Goal: Task Accomplishment & Management: Use online tool/utility

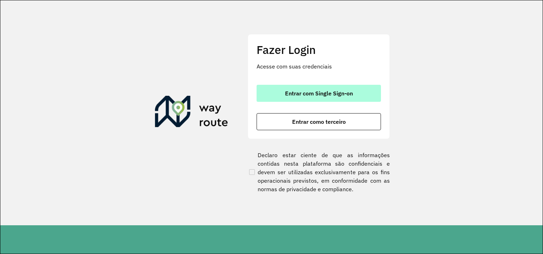
click at [306, 94] on font "Entrar com Single Sign-on" at bounding box center [319, 93] width 68 height 7
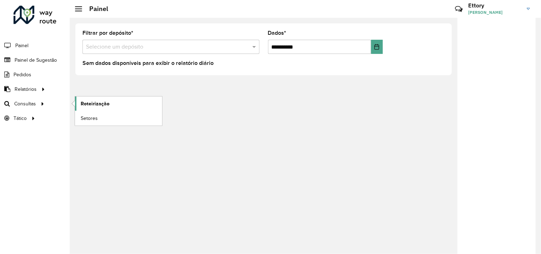
click at [90, 102] on span "Roteirização" at bounding box center [95, 103] width 29 height 7
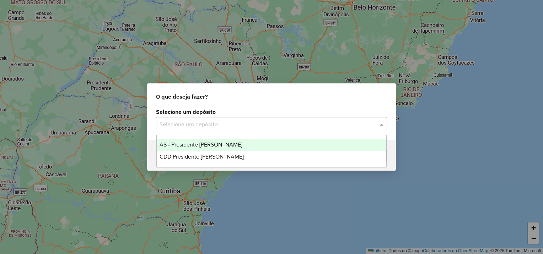
click at [229, 125] on input "text" at bounding box center [264, 124] width 210 height 9
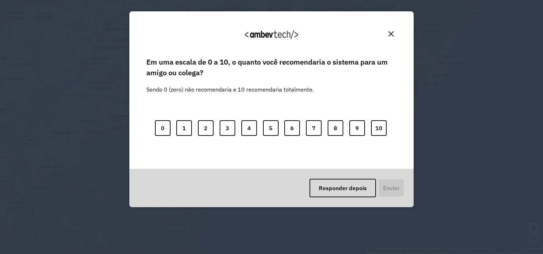
click at [229, 156] on div "Em uma escala de 0 a 10, o quanto você recomendaria o sistema para um amigo ou …" at bounding box center [271, 113] width 267 height 114
click at [389, 32] on img "Fechar" at bounding box center [390, 33] width 5 height 5
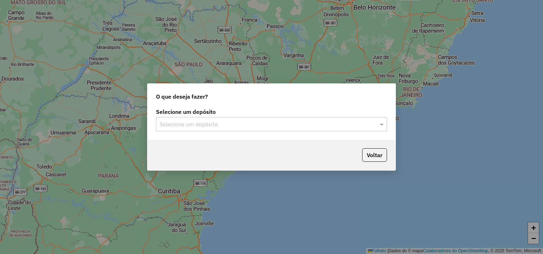
drag, startPoint x: 179, startPoint y: 127, endPoint x: 181, endPoint y: 131, distance: 4.3
click at [179, 126] on input "text" at bounding box center [264, 124] width 210 height 9
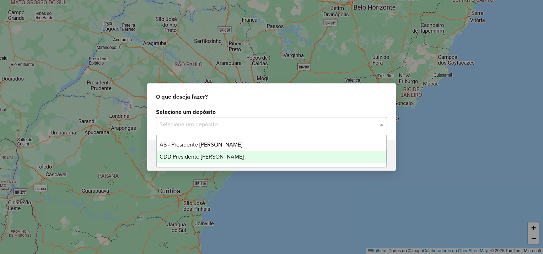
click at [192, 154] on span "CDD Presidente Prudente" at bounding box center [201, 157] width 84 height 6
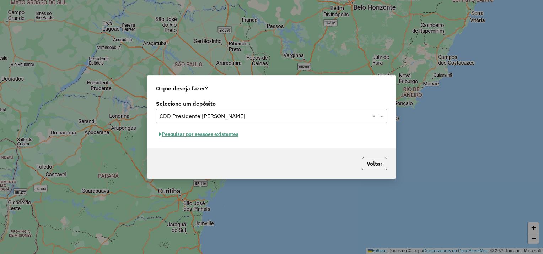
click at [224, 136] on font "Pesquisar por sessões existentes" at bounding box center [200, 134] width 77 height 6
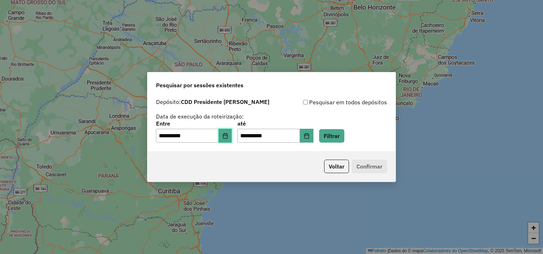
click at [228, 137] on icon "Escolha a data" at bounding box center [225, 136] width 6 height 6
click at [313, 137] on button "Escolha a data" at bounding box center [306, 136] width 13 height 14
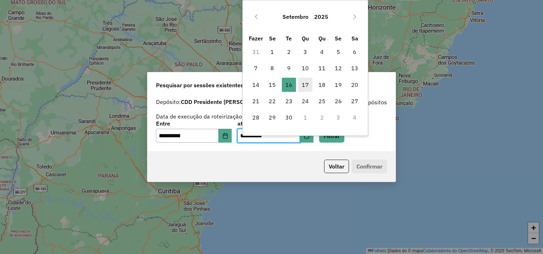
click at [310, 84] on span "17" at bounding box center [305, 85] width 14 height 14
type input "**********"
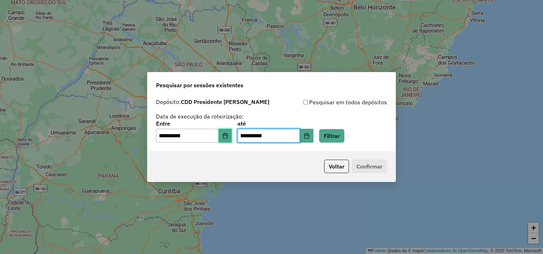
click at [232, 132] on button "Escolha a data" at bounding box center [224, 136] width 13 height 14
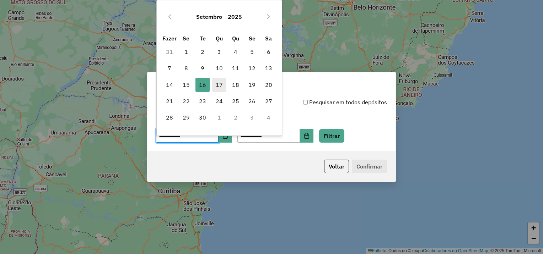
click at [220, 86] on font "17" at bounding box center [219, 85] width 7 height 9
type input "**********"
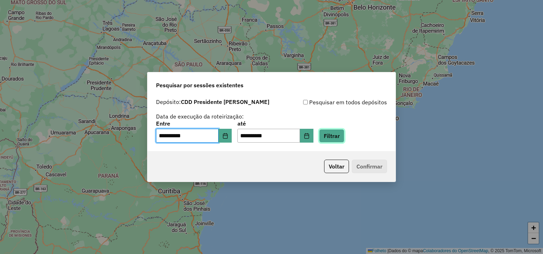
click at [338, 133] on button "Filtrar" at bounding box center [331, 135] width 25 height 13
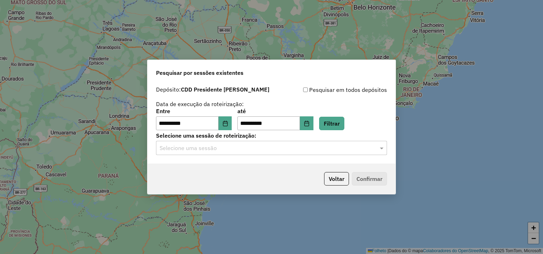
click at [273, 150] on input "text" at bounding box center [264, 148] width 210 height 9
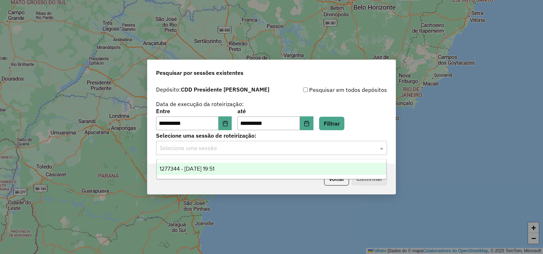
click at [254, 169] on div "1277344 - 17/09/2025 19:51" at bounding box center [272, 169] width 230 height 12
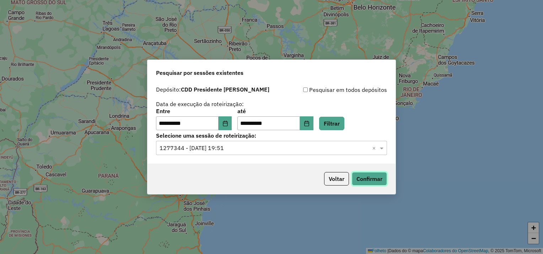
click at [364, 176] on button "Confirmar" at bounding box center [369, 178] width 35 height 13
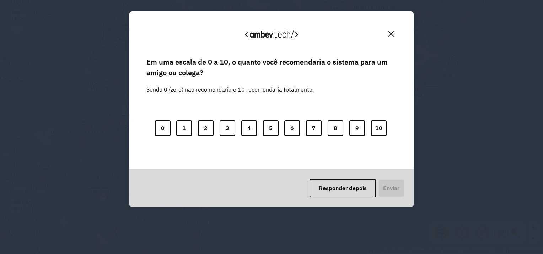
click at [392, 37] on button "Fechar" at bounding box center [390, 33] width 11 height 11
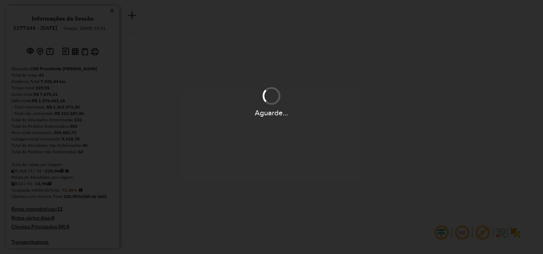
click at [372, 140] on div "Aguarde..." at bounding box center [271, 127] width 543 height 254
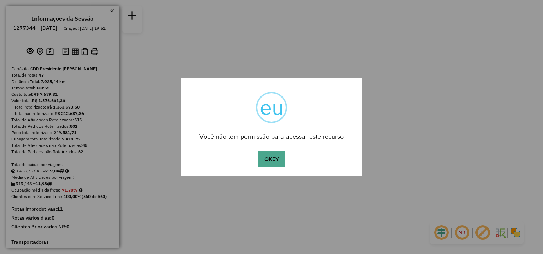
drag, startPoint x: 142, startPoint y: 26, endPoint x: 248, endPoint y: 101, distance: 129.8
click at [173, 49] on div "× eu Você não tem permissão para acessar este recurso OKEY No Cancel" at bounding box center [271, 127] width 543 height 254
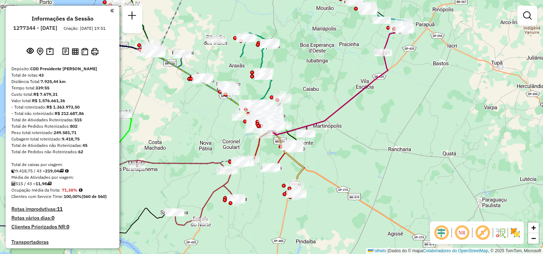
click at [271, 151] on div "Janela de atendimento Grade de atendimento Capacidade Transportadoras Veículos …" at bounding box center [271, 127] width 543 height 254
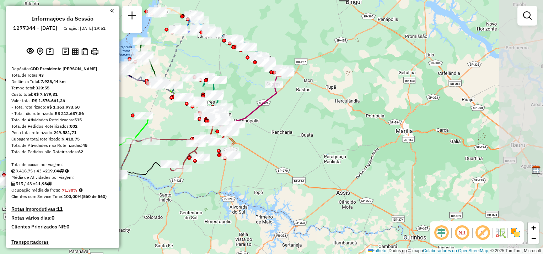
drag, startPoint x: 109, startPoint y: 10, endPoint x: 112, endPoint y: 14, distance: 5.0
click at [110, 10] on em at bounding box center [112, 10] width 4 height 6
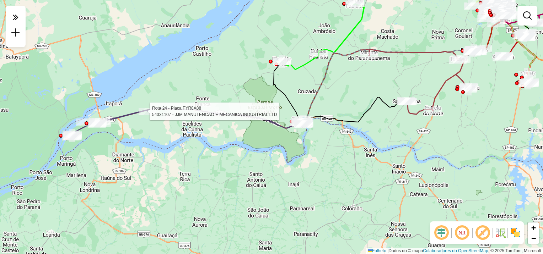
select select "**********"
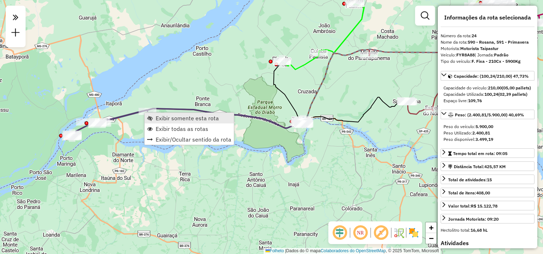
click at [168, 119] on span "Exibir somente esta rota" at bounding box center [187, 118] width 63 height 6
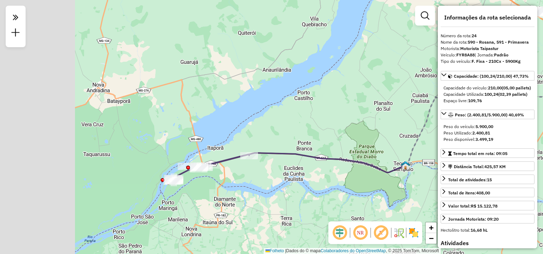
drag, startPoint x: 136, startPoint y: 182, endPoint x: 241, endPoint y: 175, distance: 104.6
click at [241, 175] on div "Janela de atendimento Grade de atendimento Capacidade Transportadoras Veículos …" at bounding box center [271, 127] width 543 height 254
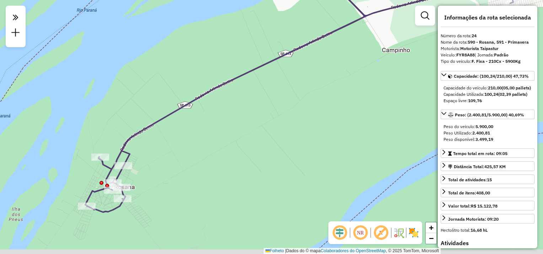
drag, startPoint x: 142, startPoint y: 211, endPoint x: 234, endPoint y: 100, distance: 144.5
click at [236, 102] on div "Janela de atendimento Grade de atendimento Capacidade Transportadoras Veículos …" at bounding box center [271, 127] width 543 height 254
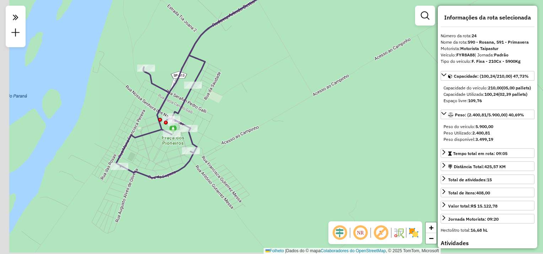
drag, startPoint x: 191, startPoint y: 134, endPoint x: 271, endPoint y: 126, distance: 79.9
click at [271, 125] on div "Janela de atendimento Grade de atendimento Capacidade Transportadoras Veículos …" at bounding box center [271, 127] width 543 height 254
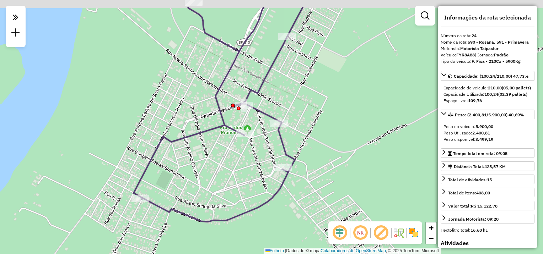
drag, startPoint x: 263, startPoint y: 139, endPoint x: 250, endPoint y: 194, distance: 56.3
click at [249, 200] on div "Janela de atendimento Grade de atendimento Capacidade Transportadoras Veículos …" at bounding box center [271, 127] width 543 height 254
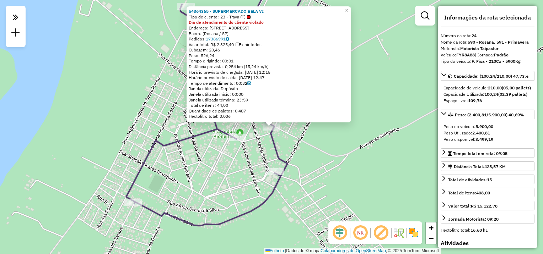
click at [239, 172] on div "54364365 - SUPERMERCADO BELA VI Tipo de cliente: 23 - Trava (T) Dia de atendime…" at bounding box center [271, 127] width 543 height 254
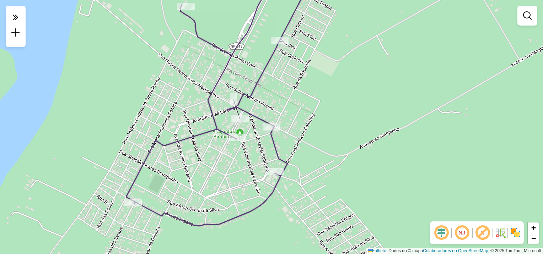
select select "**********"
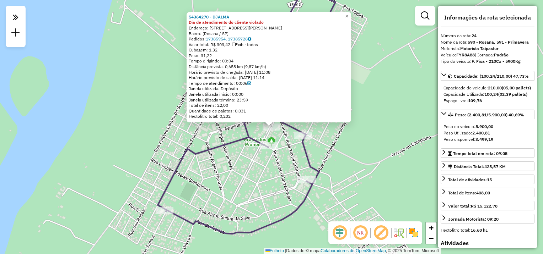
click at [230, 153] on div "54364270 - DJALMA Dia de atendimento do cliente violado Endereço: Avenida José …" at bounding box center [271, 127] width 543 height 254
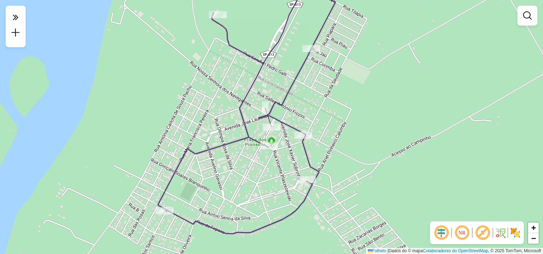
click at [139, 135] on div "Janela de atendimento Grade de atendimento Capacidade Transportadoras Veículos …" at bounding box center [271, 127] width 543 height 254
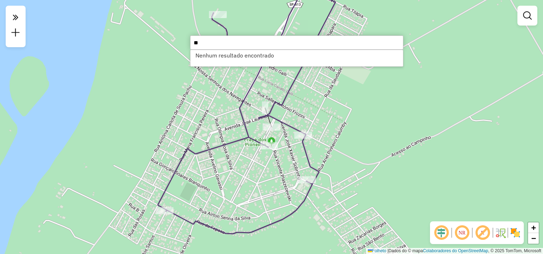
type input "*"
type input "*****"
click at [190, 152] on icon at bounding box center [247, 104] width 178 height 260
select select "**********"
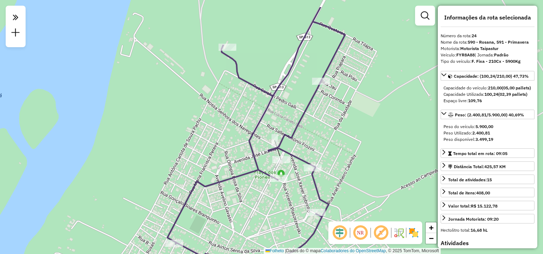
drag, startPoint x: 316, startPoint y: 114, endPoint x: 323, endPoint y: 139, distance: 26.1
click at [320, 145] on div "Janela de atendimento Grade de atendimento Capacidade Transportadoras Veículos …" at bounding box center [271, 127] width 543 height 254
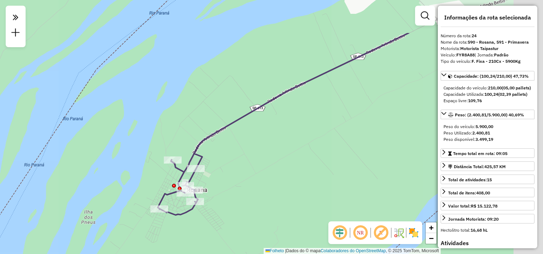
drag, startPoint x: 311, startPoint y: 154, endPoint x: 265, endPoint y: 169, distance: 48.5
click at [265, 170] on div "Janela de atendimento Grade de atendimento Capacidade Transportadoras Veículos …" at bounding box center [271, 127] width 543 height 254
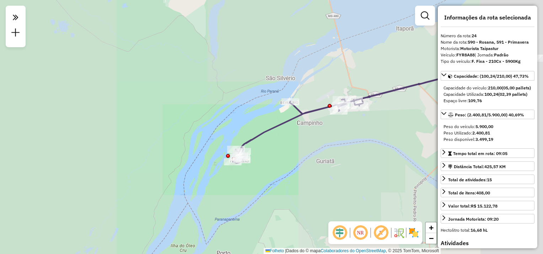
drag, startPoint x: 364, startPoint y: 132, endPoint x: 178, endPoint y: 165, distance: 189.0
click at [177, 170] on div "Janela de atendimento Grade de atendimento Capacidade Transportadoras Veículos …" at bounding box center [271, 127] width 543 height 254
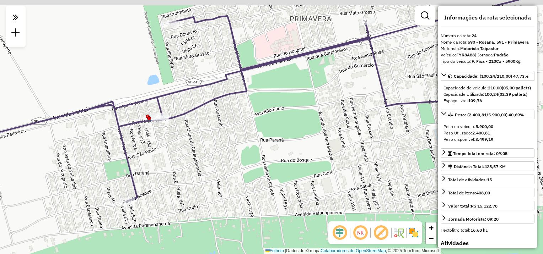
drag, startPoint x: 236, startPoint y: 142, endPoint x: 223, endPoint y: 166, distance: 27.2
click at [223, 166] on div "Janela de atendimento Grade de atendimento Capacidade Transportadoras Veículos …" at bounding box center [271, 127] width 543 height 254
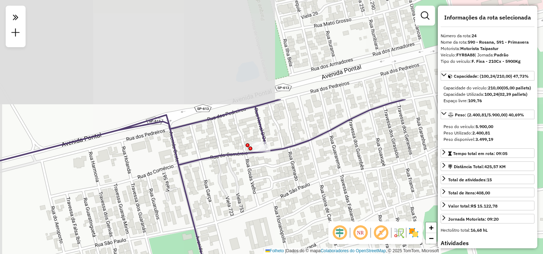
drag, startPoint x: 259, startPoint y: 142, endPoint x: 260, endPoint y: 154, distance: 11.5
click at [260, 152] on div at bounding box center [262, 148] width 18 height 7
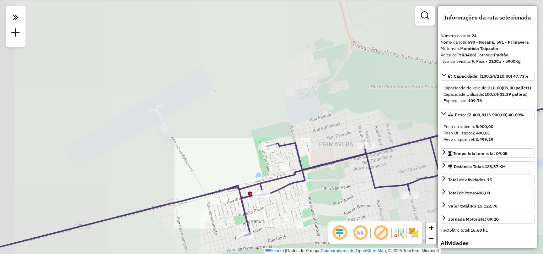
drag, startPoint x: 320, startPoint y: 128, endPoint x: 277, endPoint y: 156, distance: 51.3
click at [278, 191] on icon at bounding box center [239, 192] width 651 height 179
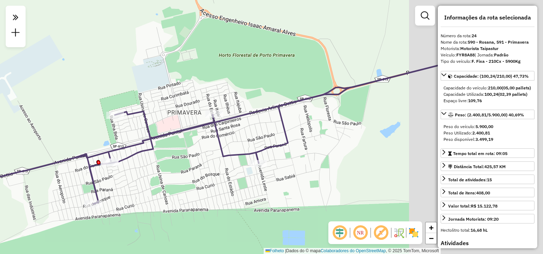
drag, startPoint x: 397, startPoint y: 167, endPoint x: 169, endPoint y: 104, distance: 236.4
click at [167, 104] on div "Janela de atendimento Grade de atendimento Capacidade Transportadoras Veículos …" at bounding box center [271, 127] width 543 height 254
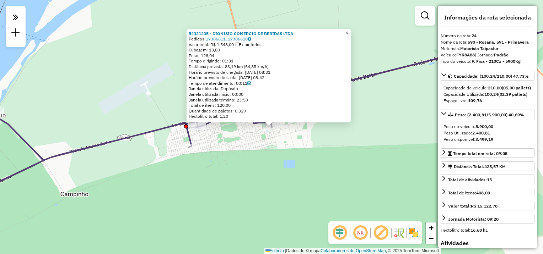
click at [297, 155] on div "54331235 - DIONISIO COMERCIO DE BEBIDAS LTDA Pedidos: 17386611, 17386610 Valor …" at bounding box center [271, 127] width 543 height 254
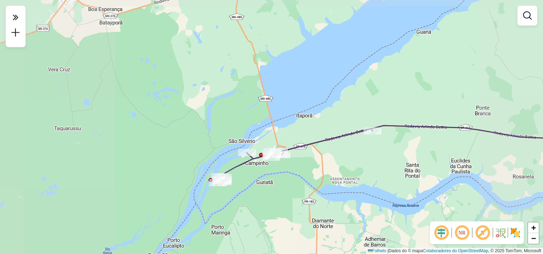
drag, startPoint x: 352, startPoint y: 179, endPoint x: 301, endPoint y: 184, distance: 51.3
click at [301, 184] on div "Janela de atendimento Grade de atendimento Capacidade Transportadoras Veículos …" at bounding box center [271, 127] width 543 height 254
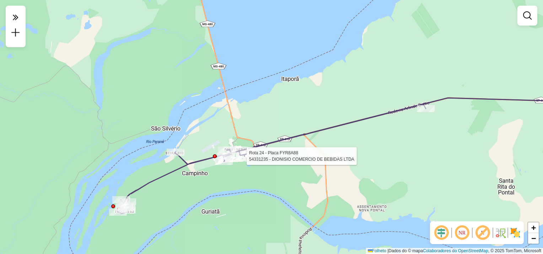
select select "**********"
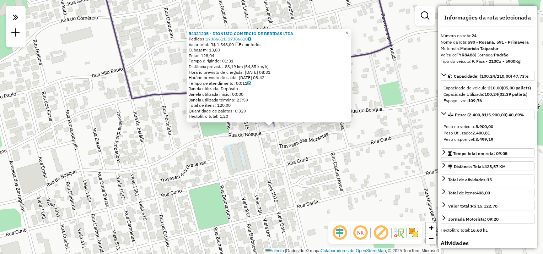
drag, startPoint x: 212, startPoint y: 51, endPoint x: 222, endPoint y: 51, distance: 9.9
click at [220, 51] on font "Cubagem: 13,80" at bounding box center [204, 49] width 31 height 5
click at [348, 30] on span "×" at bounding box center [346, 33] width 3 height 6
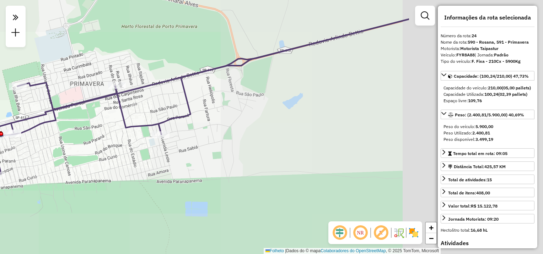
drag, startPoint x: 176, startPoint y: 171, endPoint x: 171, endPoint y: 169, distance: 5.9
click at [164, 173] on div "Janela de atendimento Grade de atendimento Capacidade Transportadoras Veículos …" at bounding box center [271, 127] width 543 height 254
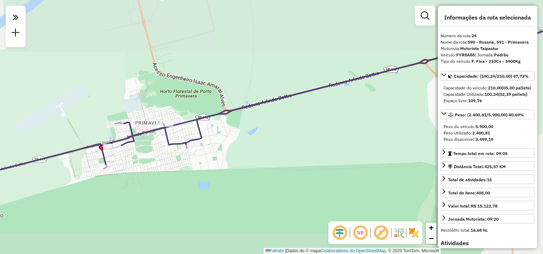
drag, startPoint x: 301, startPoint y: 182, endPoint x: 78, endPoint y: 197, distance: 223.6
click at [78, 198] on div "Janela de atendimento Grade de atendimento Capacidade Transportadoras Veículos …" at bounding box center [271, 127] width 543 height 254
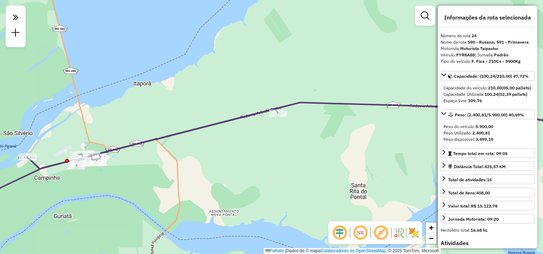
drag, startPoint x: 340, startPoint y: 144, endPoint x: 174, endPoint y: 126, distance: 166.0
click at [174, 126] on div "Janela de atendimento Grade de atendimento Capacidade Transportadoras Veículos …" at bounding box center [271, 127] width 543 height 254
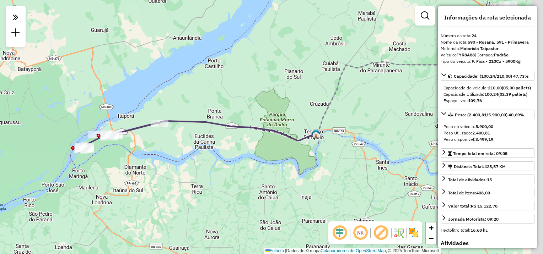
drag, startPoint x: 280, startPoint y: 158, endPoint x: 173, endPoint y: 149, distance: 107.3
click at [172, 150] on div "Janela de atendimento Grade de atendimento Capacidade Transportadoras Veículos …" at bounding box center [271, 127] width 543 height 254
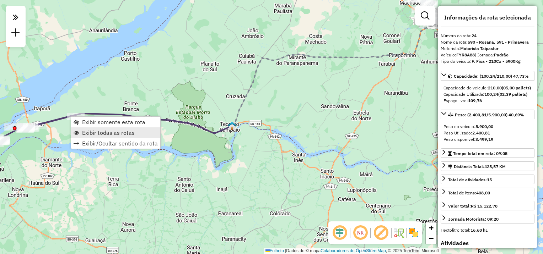
click at [94, 132] on span "Exibir todas as rotas" at bounding box center [108, 133] width 53 height 6
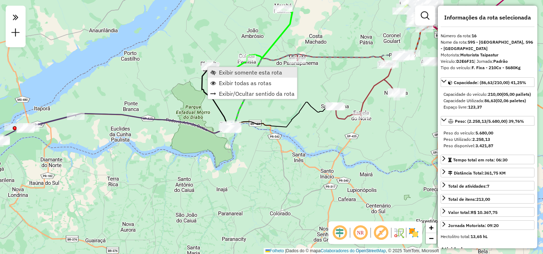
click at [221, 75] on span "Exibir somente esta rota" at bounding box center [250, 73] width 63 height 6
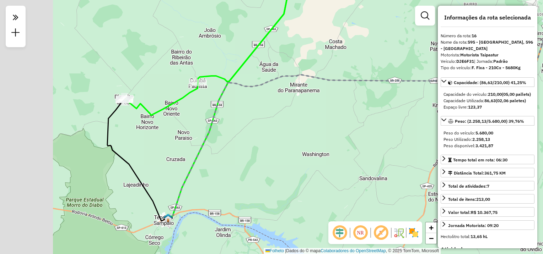
drag, startPoint x: 206, startPoint y: 134, endPoint x: 234, endPoint y: 122, distance: 30.4
click at [234, 122] on div "Janela de atendimento Grade de atendimento Capacidade Transportadoras Veículos …" at bounding box center [271, 127] width 543 height 254
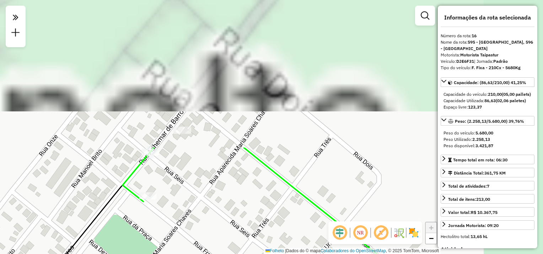
drag, startPoint x: 248, startPoint y: 77, endPoint x: 169, endPoint y: 246, distance: 187.0
click at [169, 246] on div "Janela de atendimento Grade de atendimento Capacidade Transportadoras Veículos …" at bounding box center [271, 127] width 543 height 254
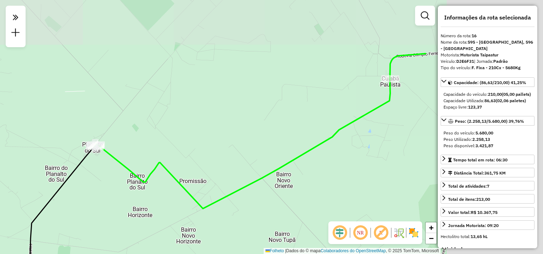
drag, startPoint x: 328, startPoint y: 156, endPoint x: 151, endPoint y: 152, distance: 176.9
click at [142, 152] on div "Janela de atendimento Grade de atendimento Capacidade Transportadoras Veículos …" at bounding box center [271, 127] width 543 height 254
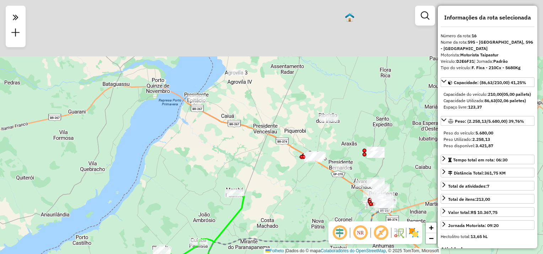
drag, startPoint x: 309, startPoint y: 97, endPoint x: 271, endPoint y: 193, distance: 103.6
click at [282, 206] on div "Janela de atendimento Grade de atendimento Capacidade Transportadoras Veículos …" at bounding box center [271, 127] width 543 height 254
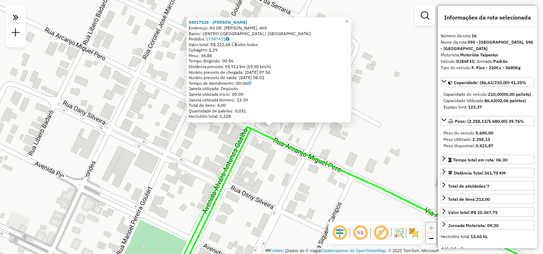
click at [272, 122] on div at bounding box center [268, 121] width 9 height 9
click at [270, 121] on div "54317528 - ELISABETH DOS SANTOS Endereço: AV DR. ALVARO COELHO, 460 Bairro: CEN…" at bounding box center [268, 69] width 164 height 105
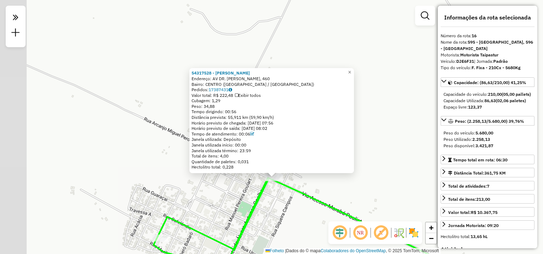
drag, startPoint x: 210, startPoint y: 226, endPoint x: 232, endPoint y: 193, distance: 39.2
click at [232, 193] on div "54317528 - ELISABETH DOS SANTOS Endereço: AV DR. ALVARO COELHO, 460 Bairro: CEN…" at bounding box center [271, 127] width 543 height 254
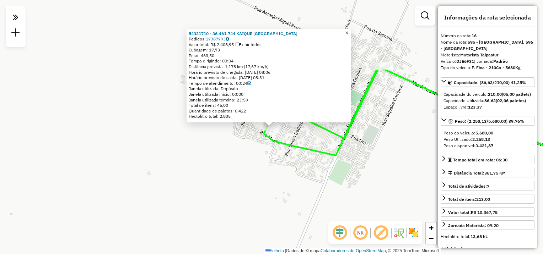
click at [348, 31] on span "×" at bounding box center [346, 33] width 3 height 6
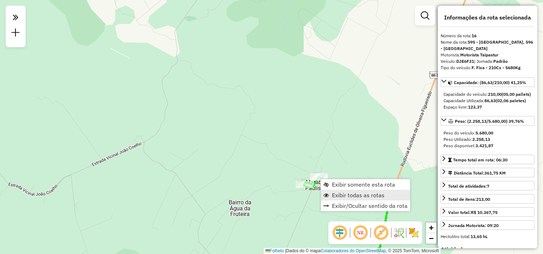
click at [337, 193] on span "Exibir todas as rotas" at bounding box center [358, 196] width 53 height 6
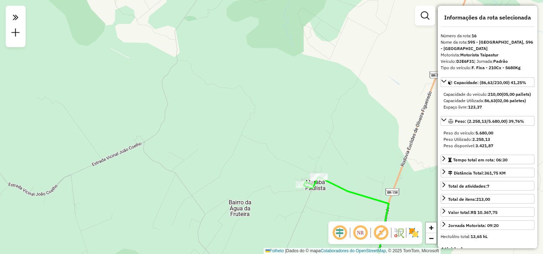
click at [169, 97] on div "Janela de atendimento Grade de atendimento Capacidade Transportadoras Veículos …" at bounding box center [271, 127] width 543 height 254
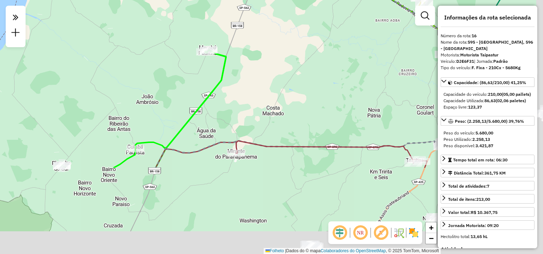
drag, startPoint x: 237, startPoint y: 210, endPoint x: 166, endPoint y: 100, distance: 131.0
click at [166, 100] on div "Janela de atendimento Grade de atendimento Capacidade Transportadoras Veículos …" at bounding box center [271, 127] width 543 height 254
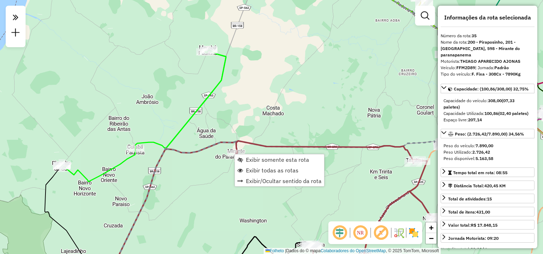
click at [216, 209] on div "Janela de atendimento Grade de atendimento Capacidade Transportadoras Veículos …" at bounding box center [271, 127] width 543 height 254
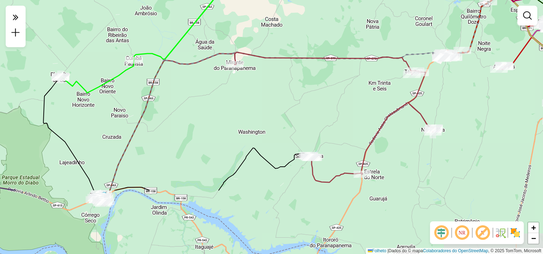
drag, startPoint x: 202, startPoint y: 199, endPoint x: 200, endPoint y: 134, distance: 65.7
click at [200, 134] on div "Janela de atendimento Grade de atendimento Capacidade Transportadoras Veículos …" at bounding box center [271, 127] width 543 height 254
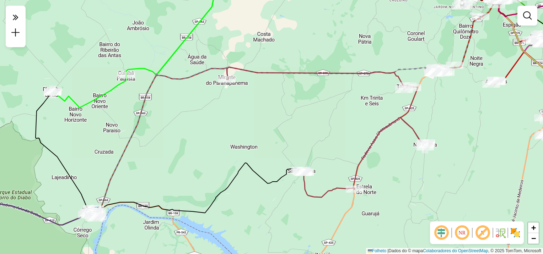
drag, startPoint x: 224, startPoint y: 130, endPoint x: 207, endPoint y: 156, distance: 30.5
click at [207, 156] on div "Janela de atendimento Grade de atendimento Capacidade Transportadoras Veículos …" at bounding box center [271, 127] width 543 height 254
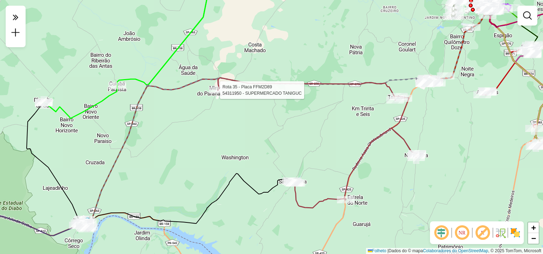
select select "**********"
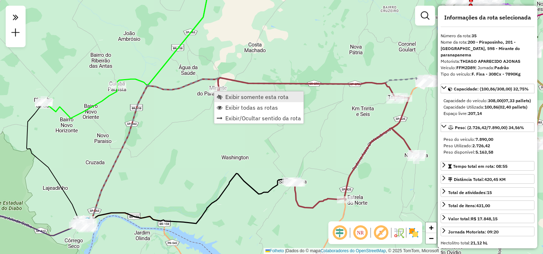
click at [232, 99] on span "Exibir somente esta rota" at bounding box center [256, 97] width 63 height 6
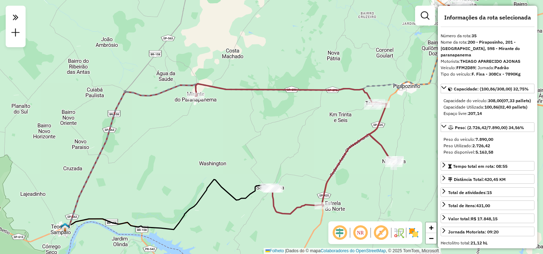
drag, startPoint x: 270, startPoint y: 141, endPoint x: 211, endPoint y: 136, distance: 59.2
click at [211, 136] on div "Janela de atendimento Grade de atendimento Capacidade Transportadoras Veículos …" at bounding box center [271, 127] width 543 height 254
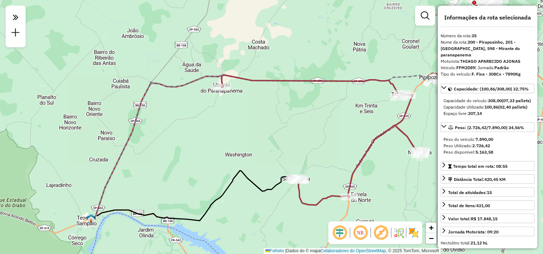
drag, startPoint x: 212, startPoint y: 135, endPoint x: 289, endPoint y: 128, distance: 78.1
click at [289, 128] on div "Janela de atendimento Grade de atendimento Capacidade Transportadoras Veículos …" at bounding box center [271, 127] width 543 height 254
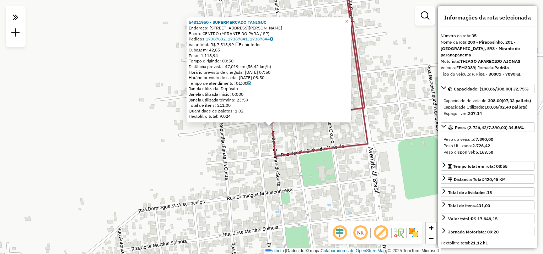
click at [348, 21] on span "×" at bounding box center [346, 21] width 3 height 6
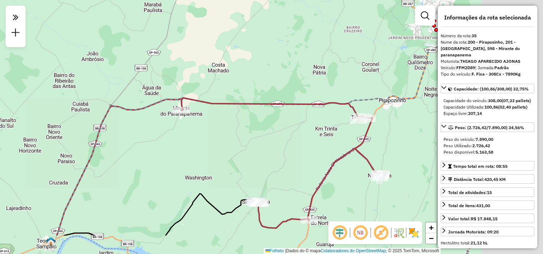
drag, startPoint x: 307, startPoint y: 163, endPoint x: 169, endPoint y: 119, distance: 144.5
click at [178, 126] on div "Janela de atendimento Grade de atendimento Capacidade Transportadoras Veículos …" at bounding box center [271, 127] width 543 height 254
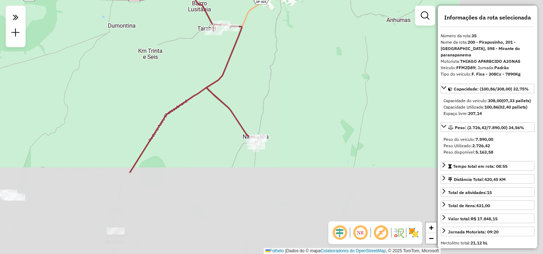
drag, startPoint x: 308, startPoint y: 176, endPoint x: 235, endPoint y: 101, distance: 105.2
click at [222, 68] on icon at bounding box center [58, 80] width 399 height 186
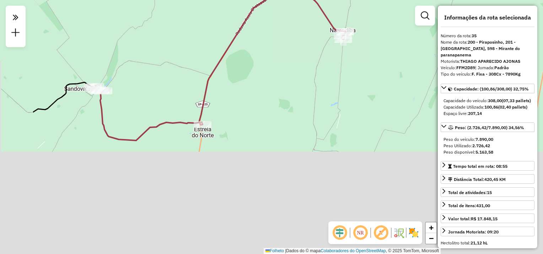
drag, startPoint x: 172, startPoint y: 196, endPoint x: 240, endPoint y: 95, distance: 121.8
click at [264, 85] on div "Janela de atendimento Grade de atendimento Capacidade Transportadoras Veículos …" at bounding box center [271, 127] width 543 height 254
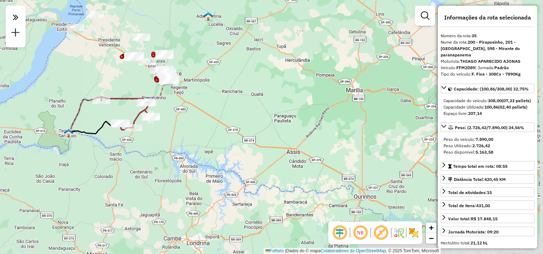
drag, startPoint x: 99, startPoint y: 166, endPoint x: 229, endPoint y: 143, distance: 131.7
click at [229, 144] on div "Janela de atendimento Grade de atendimento Capacidade Transportadoras Veículos …" at bounding box center [271, 127] width 543 height 254
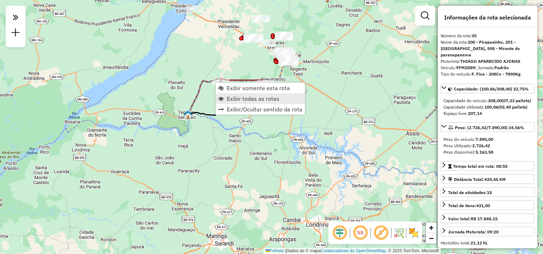
click at [243, 99] on span "Exibir todas as rotas" at bounding box center [253, 99] width 53 height 6
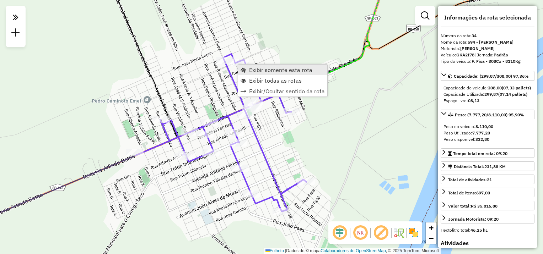
click at [257, 71] on span "Exibir somente esta rota" at bounding box center [280, 70] width 63 height 6
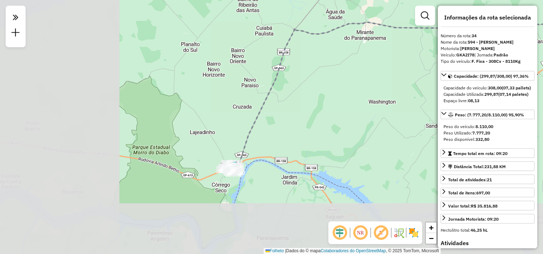
drag, startPoint x: 156, startPoint y: 184, endPoint x: 299, endPoint y: 135, distance: 151.2
click at [316, 119] on div "Janela de atendimento Grade de atendimento Capacidade Transportadoras Veículos …" at bounding box center [271, 127] width 543 height 254
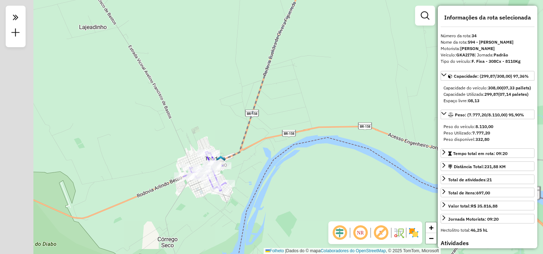
drag, startPoint x: 183, startPoint y: 202, endPoint x: 239, endPoint y: 182, distance: 59.3
click at [244, 181] on div "Janela de atendimento Grade de atendimento Capacidade Transportadoras Veículos …" at bounding box center [271, 127] width 543 height 254
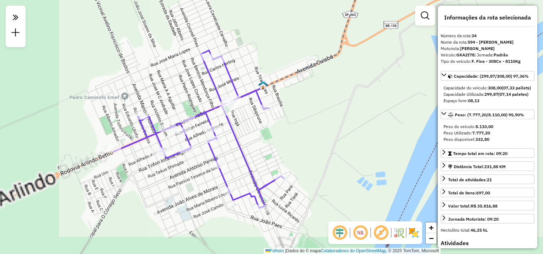
drag, startPoint x: 209, startPoint y: 185, endPoint x: 363, endPoint y: 95, distance: 178.1
click at [362, 95] on div "Janela de atendimento Grade de atendimento Capacidade Transportadoras Veículos …" at bounding box center [271, 127] width 543 height 254
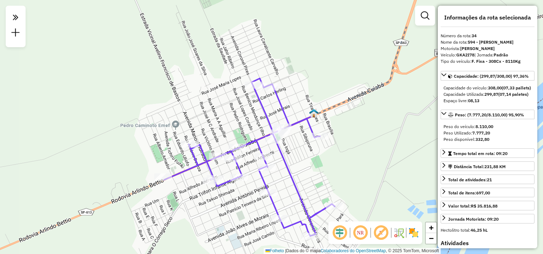
drag, startPoint x: 337, startPoint y: 91, endPoint x: 325, endPoint y: 142, distance: 52.8
click at [354, 160] on div "Janela de atendimento Grade de atendimento Capacidade Transportadoras Veículos …" at bounding box center [271, 127] width 543 height 254
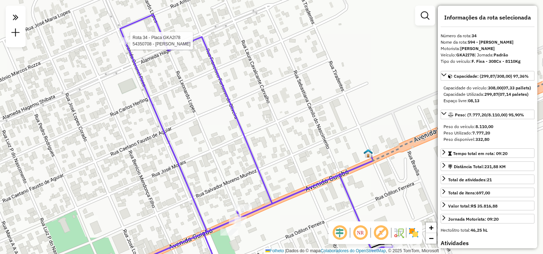
click at [134, 44] on div at bounding box center [128, 40] width 18 height 7
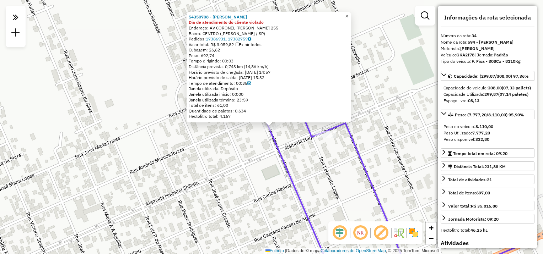
click at [348, 14] on span "×" at bounding box center [346, 16] width 3 height 6
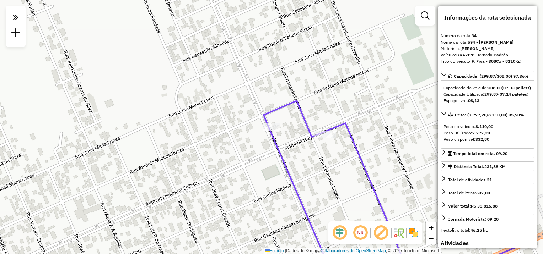
click at [325, 130] on icon at bounding box center [377, 190] width 227 height 179
click at [322, 140] on div "Janela de atendimento Grade de atendimento Capacidade Transportadoras Veículos …" at bounding box center [271, 127] width 543 height 254
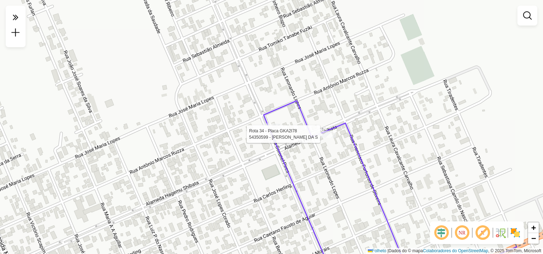
select select "**********"
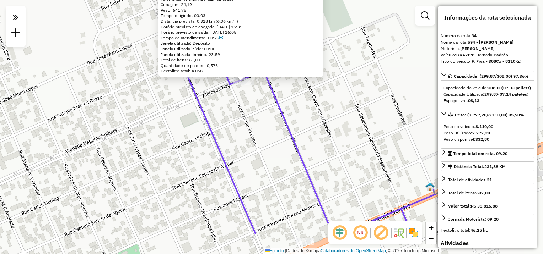
drag, startPoint x: 318, startPoint y: 175, endPoint x: 242, endPoint y: 60, distance: 137.7
click at [242, 61] on icon at bounding box center [297, 141] width 230 height 186
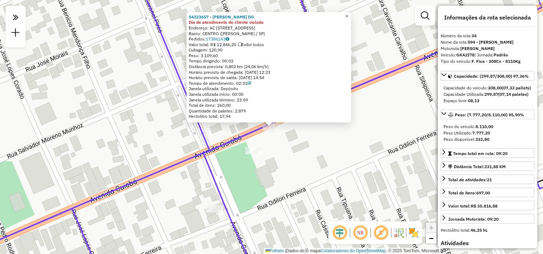
click at [348, 15] on span "×" at bounding box center [346, 16] width 3 height 6
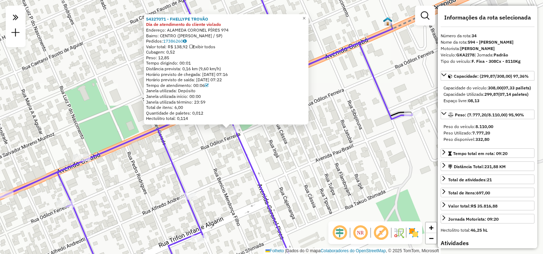
drag, startPoint x: 327, startPoint y: 163, endPoint x: 230, endPoint y: 161, distance: 97.0
click at [198, 165] on div "54327071 - FHELLYPE TROVÃO Dia de atendimento do cliente violado Endereço: ALAM…" at bounding box center [271, 127] width 543 height 254
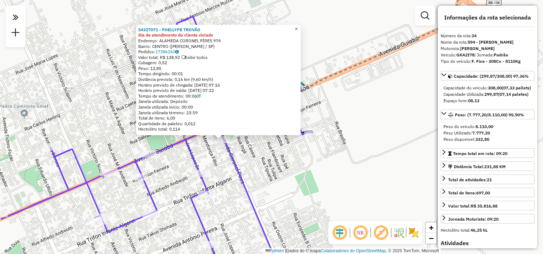
click at [298, 28] on span "×" at bounding box center [295, 29] width 3 height 6
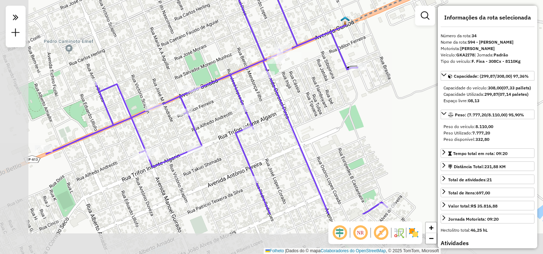
drag, startPoint x: 264, startPoint y: 171, endPoint x: 298, endPoint y: 117, distance: 64.5
click at [298, 117] on div "Janela de atendimento Grade de atendimento Capacidade Transportadoras Veículos …" at bounding box center [271, 127] width 543 height 254
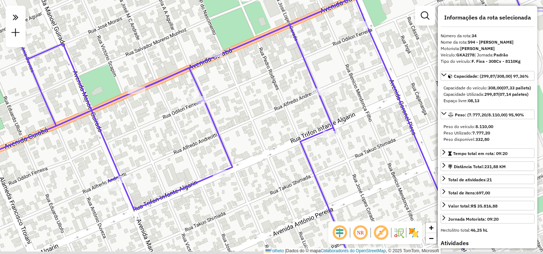
drag, startPoint x: 237, startPoint y: 104, endPoint x: 259, endPoint y: 92, distance: 25.1
click at [259, 92] on div "Janela de atendimento Grade de atendimento Capacidade Transportadoras Veículos …" at bounding box center [271, 127] width 543 height 254
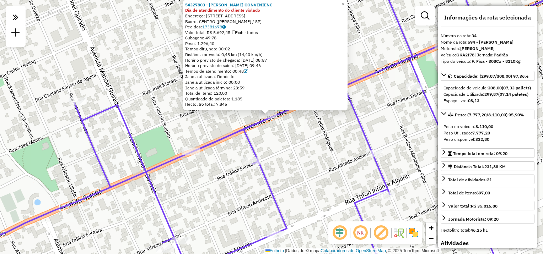
drag, startPoint x: 306, startPoint y: 183, endPoint x: 262, endPoint y: 102, distance: 92.0
click at [263, 101] on div "54327803 - CARVALHOS CONVENIENC Dia de atendimento do cliente violado Endereço:…" at bounding box center [271, 127] width 543 height 254
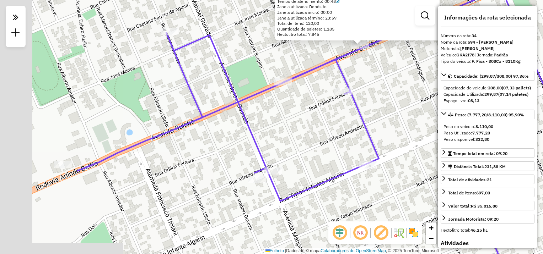
drag, startPoint x: 180, startPoint y: 152, endPoint x: 312, endPoint y: 152, distance: 131.8
click at [312, 152] on div "54327803 - CARVALHOS CONVENIENC Dia de atendimento do cliente violado Endereço:…" at bounding box center [271, 127] width 543 height 254
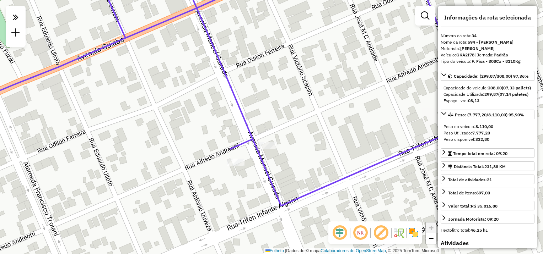
drag, startPoint x: 297, startPoint y: 196, endPoint x: 290, endPoint y: 178, distance: 19.1
click at [290, 178] on div "54327803 - CARVALHOS CONVENIENC Dia de atendimento do cliente violado Endereço:…" at bounding box center [271, 127] width 543 height 254
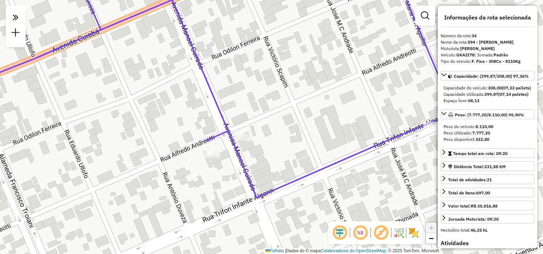
drag, startPoint x: 294, startPoint y: 158, endPoint x: 271, endPoint y: 155, distance: 23.0
click at [271, 155] on div "54327803 - CARVALHOS CONVENIENC Dia de atendimento do cliente violado Endereço:…" at bounding box center [271, 127] width 543 height 254
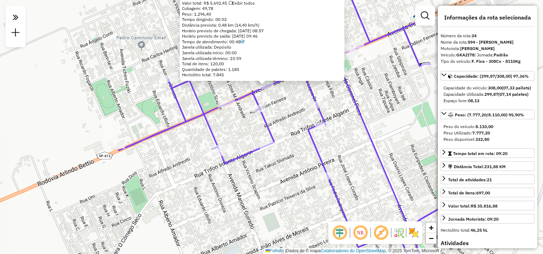
drag, startPoint x: 202, startPoint y: 138, endPoint x: 234, endPoint y: 162, distance: 40.4
click at [234, 162] on div "54327803 - CARVALHOS CONVENIENC Dia de atendimento do cliente violado Endereço:…" at bounding box center [271, 127] width 543 height 254
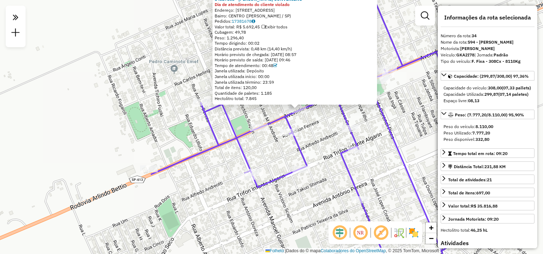
click at [183, 109] on div "54327803 - CARVALHOS CONVENIENC Dia de atendimento do cliente violado Endereço:…" at bounding box center [271, 127] width 543 height 254
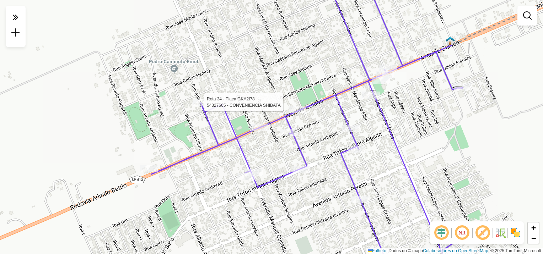
select select "**********"
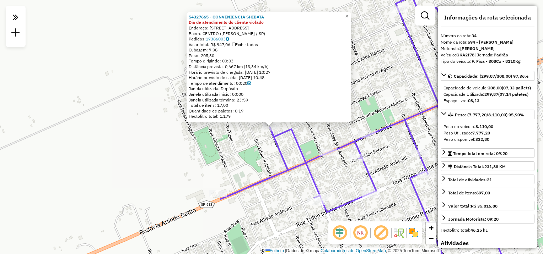
click at [173, 156] on div "54327665 - CONVENIENCIA SHIBATA Dia de atendimento do cliente violado Endereço:…" at bounding box center [271, 127] width 543 height 254
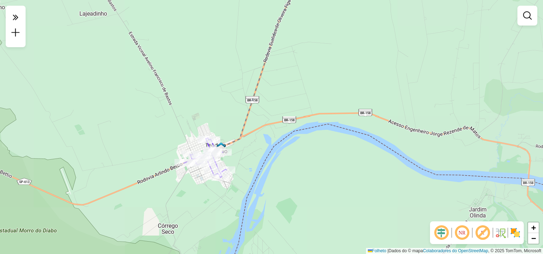
drag, startPoint x: 231, startPoint y: 201, endPoint x: 197, endPoint y: 160, distance: 53.3
click at [197, 162] on div "Janela de atendimento Grade de atendimento Capacidade Transportadoras Veículos …" at bounding box center [271, 127] width 543 height 254
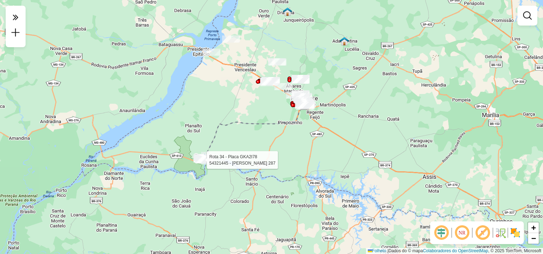
select select "**********"
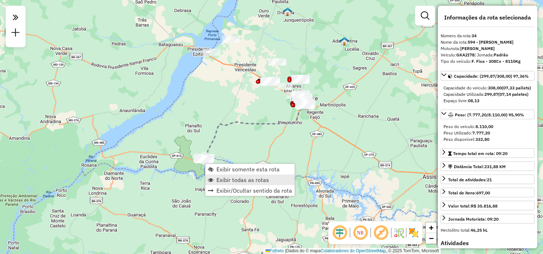
click at [226, 178] on span "Exibir todas as rotas" at bounding box center [242, 180] width 53 height 6
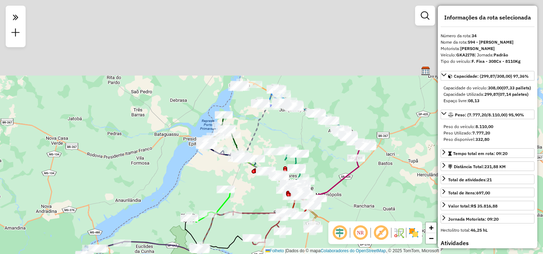
drag, startPoint x: 259, startPoint y: 93, endPoint x: 255, endPoint y: 168, distance: 75.1
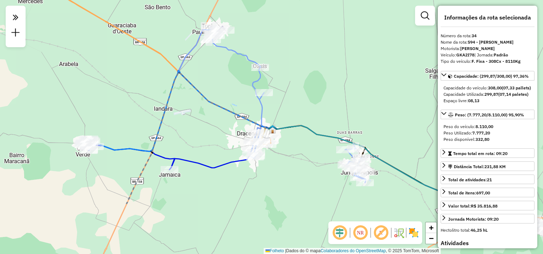
drag, startPoint x: 296, startPoint y: 138, endPoint x: 230, endPoint y: 72, distance: 93.2
click at [232, 74] on div "Janela de atendimento Grade de atendimento Capacidade Transportadoras Veículos …" at bounding box center [271, 127] width 543 height 254
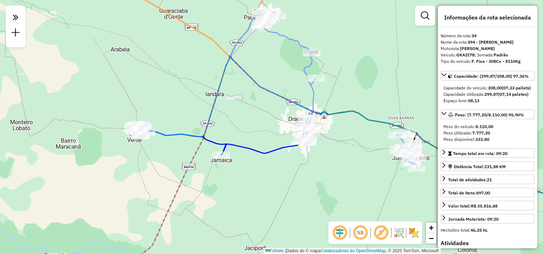
drag, startPoint x: 299, startPoint y: 124, endPoint x: 346, endPoint y: 113, distance: 48.2
click at [358, 114] on icon at bounding box center [488, 165] width 329 height 109
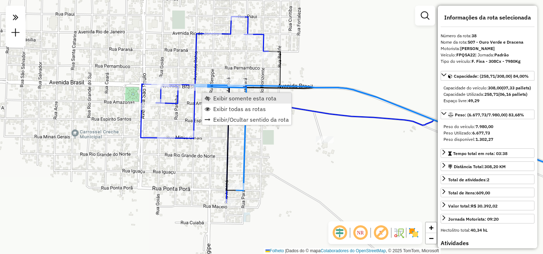
click at [209, 97] on span "Exibir somente esta rota" at bounding box center [208, 99] width 6 height 6
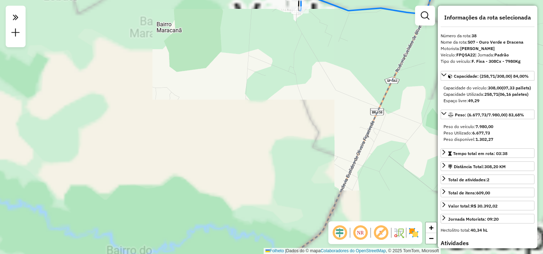
drag, startPoint x: 307, startPoint y: 61, endPoint x: 262, endPoint y: 193, distance: 139.5
click at [262, 193] on div "Janela de atendimento Grade de atendimento Capacidade Transportadoras Veículos …" at bounding box center [271, 127] width 543 height 254
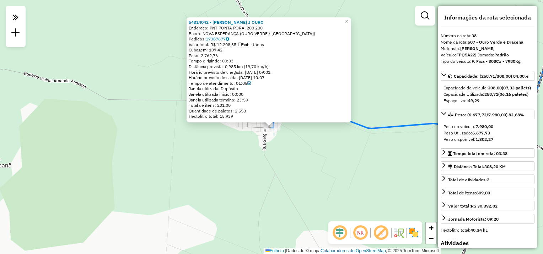
click at [233, 146] on div "54314042 - ANTONIO CARV J OURO Endereço: PNT PONTA PORA, 200 200 Bairro: NOVA E…" at bounding box center [271, 127] width 543 height 254
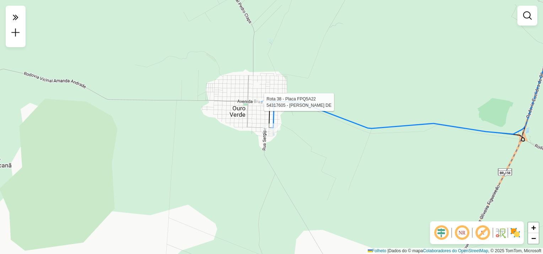
select select "**********"
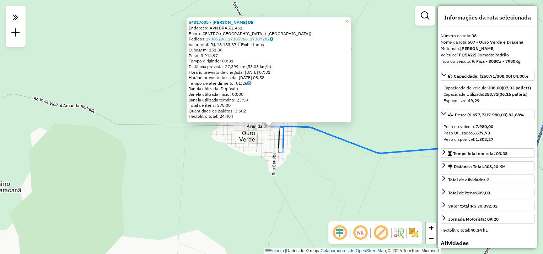
click at [312, 140] on div "54317605 - RONALDO VECCHIATO DE Endereço: AVN BRASIL 461 Bairro: CENTRO (OURO V…" at bounding box center [271, 127] width 543 height 254
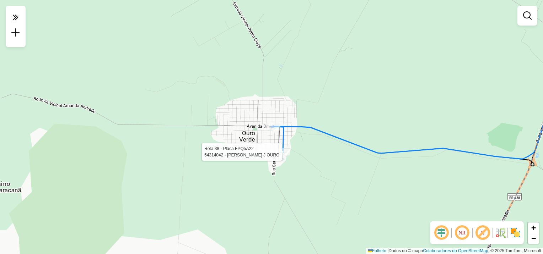
select select "**********"
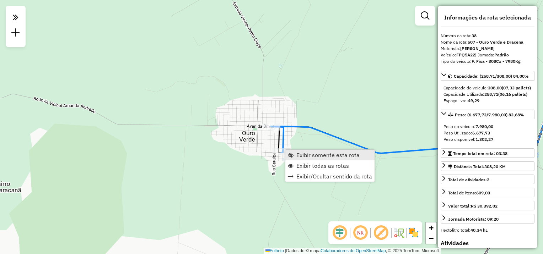
click at [298, 157] on span "Exibir somente esta rota" at bounding box center [327, 155] width 63 height 6
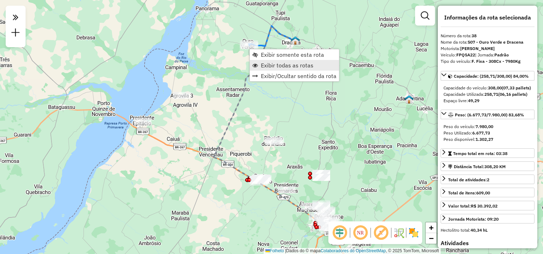
click at [259, 69] on link "Exibir todas as rotas" at bounding box center [294, 65] width 89 height 11
